Goal: Information Seeking & Learning: Learn about a topic

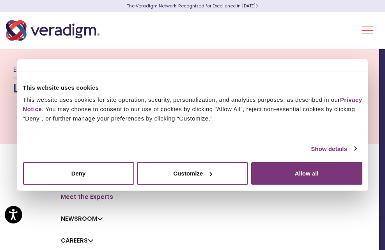
click at [312, 158] on div at bounding box center [192, 125] width 385 height 250
click at [322, 193] on div at bounding box center [192, 125] width 385 height 250
click at [321, 179] on div at bounding box center [192, 125] width 385 height 250
click at [318, 174] on div at bounding box center [192, 125] width 385 height 250
click at [311, 174] on div at bounding box center [192, 125] width 385 height 250
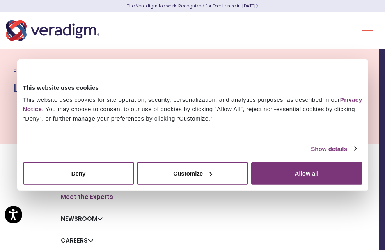
click at [311, 174] on div at bounding box center [192, 125] width 385 height 250
click at [159, 221] on div at bounding box center [192, 125] width 385 height 250
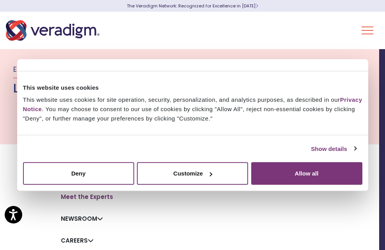
click at [367, 62] on div at bounding box center [192, 125] width 385 height 250
click at [61, 184] on div at bounding box center [192, 125] width 385 height 250
click at [78, 176] on div at bounding box center [192, 125] width 385 height 250
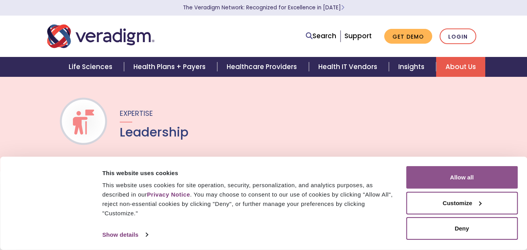
click at [379, 176] on button "Allow all" at bounding box center [462, 177] width 112 height 23
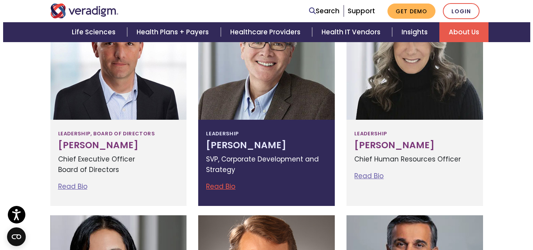
scroll to position [312, 0]
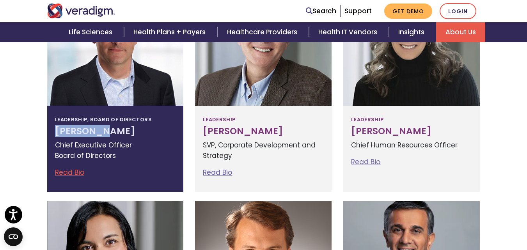
drag, startPoint x: 41, startPoint y: 129, endPoint x: 101, endPoint y: 127, distance: 60.5
click at [101, 127] on div "Leadership, Board of Directors Don Trigg Chief Executive Officer Board of Direc…" at bounding box center [115, 90] width 148 height 203
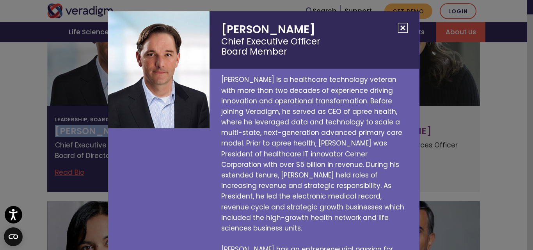
copy h3 "[PERSON_NAME]"
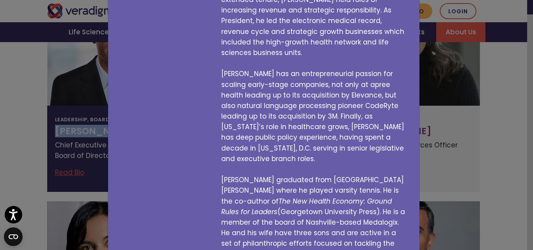
scroll to position [181, 0]
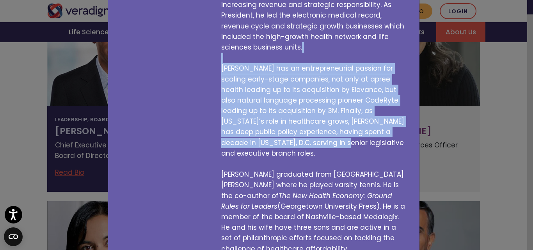
drag, startPoint x: 233, startPoint y: 52, endPoint x: 299, endPoint y: 134, distance: 105.3
click at [299, 134] on p "Don Trigg is a healthcare technology veteran with more than two decades of expe…" at bounding box center [313, 74] width 209 height 372
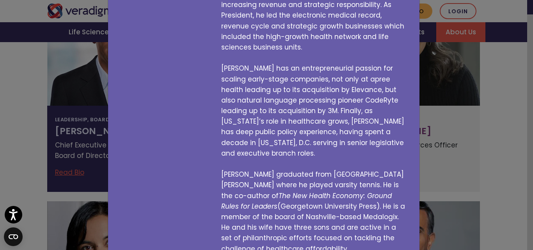
click at [379, 144] on p "Don Trigg is a healthcare technology veteran with more than two decades of expe…" at bounding box center [313, 74] width 209 height 372
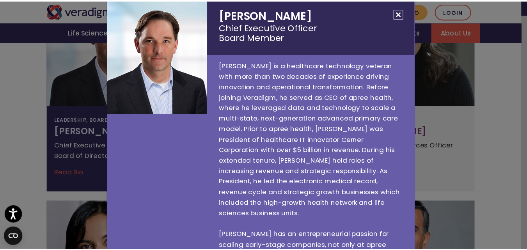
scroll to position [0, 0]
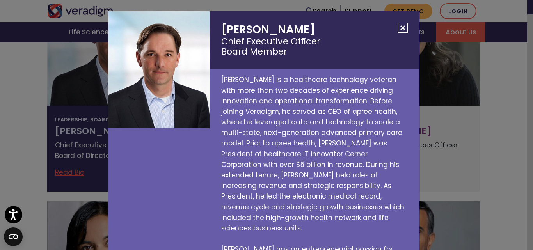
click at [379, 27] on button "Close" at bounding box center [403, 28] width 10 height 10
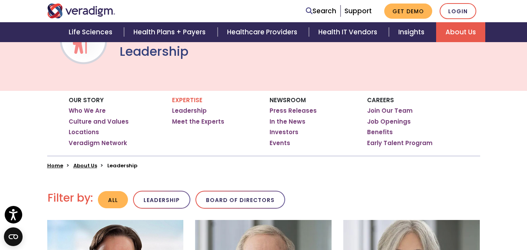
scroll to position [28, 0]
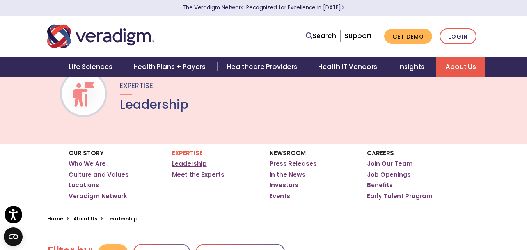
click at [195, 161] on link "Leadership" at bounding box center [189, 164] width 35 height 8
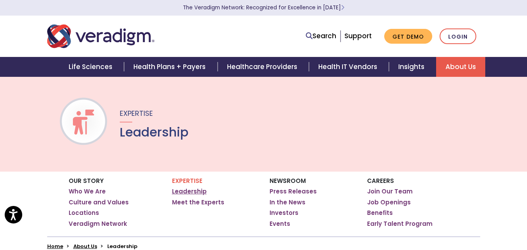
click at [194, 189] on link "Leadership" at bounding box center [189, 192] width 35 height 8
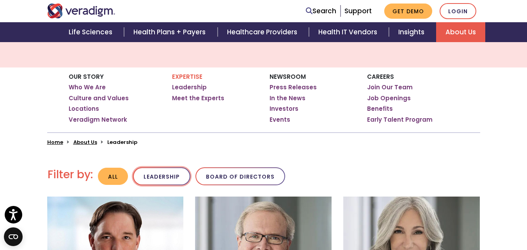
click at [182, 178] on button "Leadership" at bounding box center [161, 176] width 57 height 18
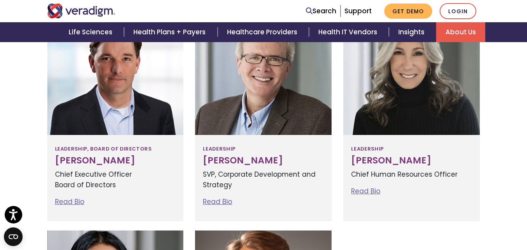
scroll to position [208, 0]
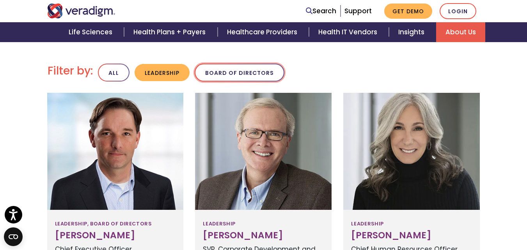
click at [250, 65] on button "Board of Directors" at bounding box center [240, 73] width 90 height 18
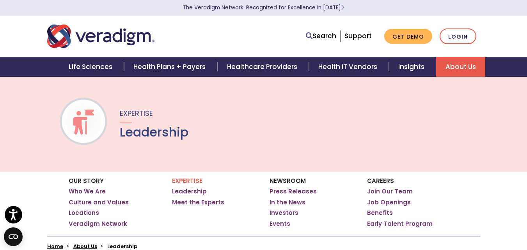
click at [185, 190] on link "Leadership" at bounding box center [189, 192] width 35 height 8
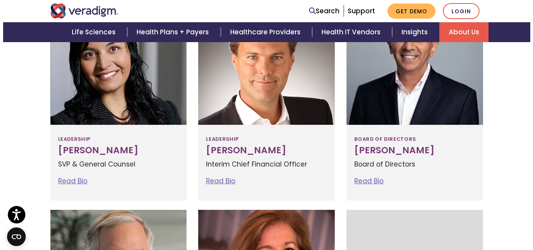
scroll to position [520, 0]
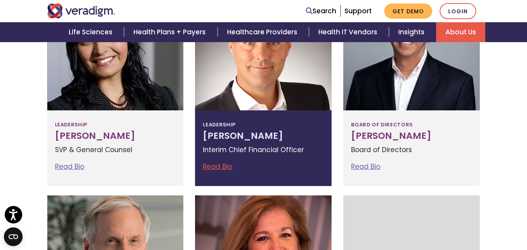
copy h3 "[PERSON_NAME]"
drag, startPoint x: 292, startPoint y: 137, endPoint x: 201, endPoint y: 135, distance: 91.3
click at [201, 135] on div "Leadership [PERSON_NAME] Interim Chief Financial Officer Read Bio [PERSON_NAME]…" at bounding box center [263, 148] width 137 height 76
